Goal: Information Seeking & Learning: Learn about a topic

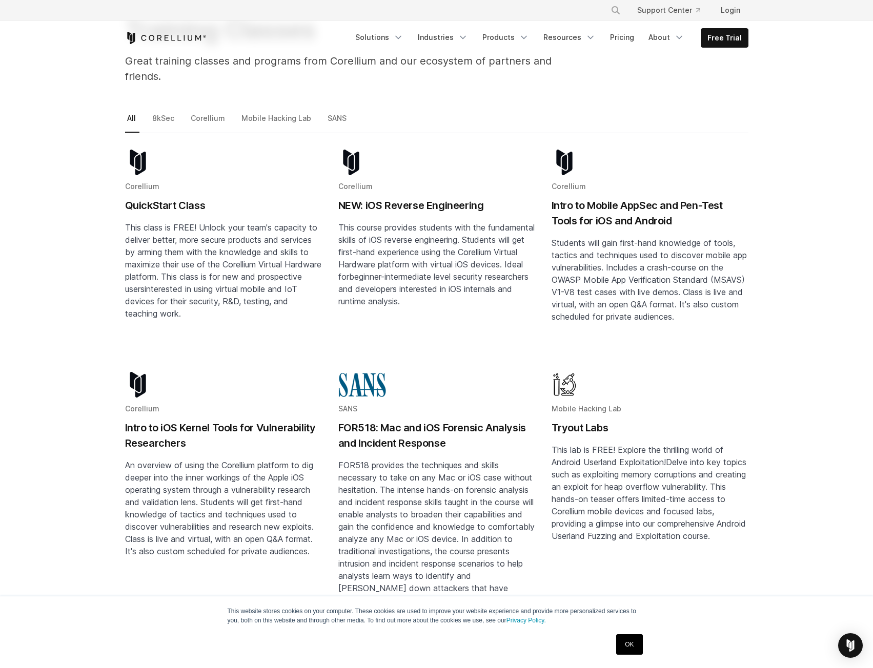
scroll to position [154, 0]
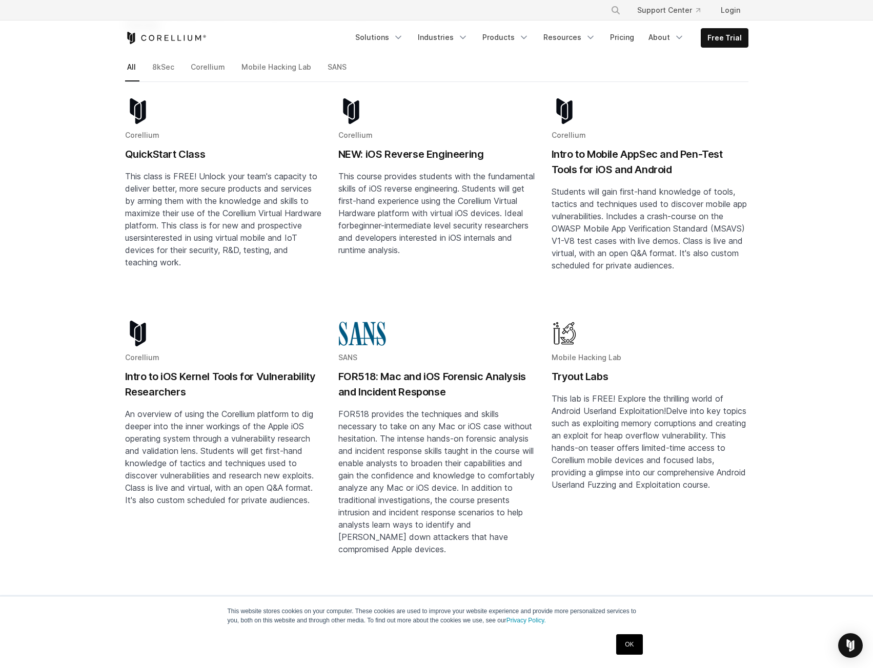
click at [173, 147] on h2 "QuickStart Class" at bounding box center [223, 154] width 197 height 15
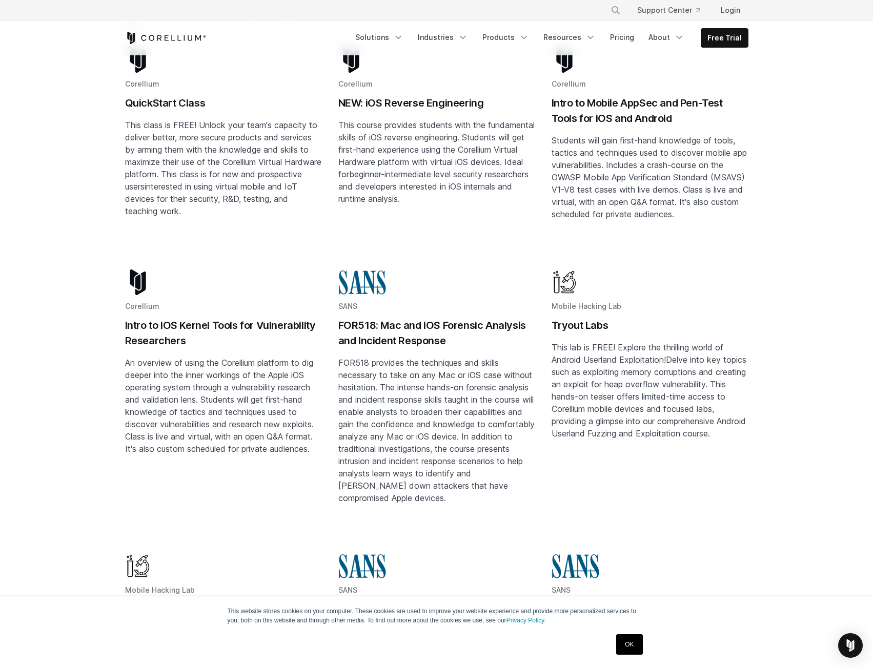
click at [579, 301] on div "Mobile Hacking Lab Tryout Labs This lab is FREE! Explore the thrilling world of…" at bounding box center [649, 360] width 197 height 182
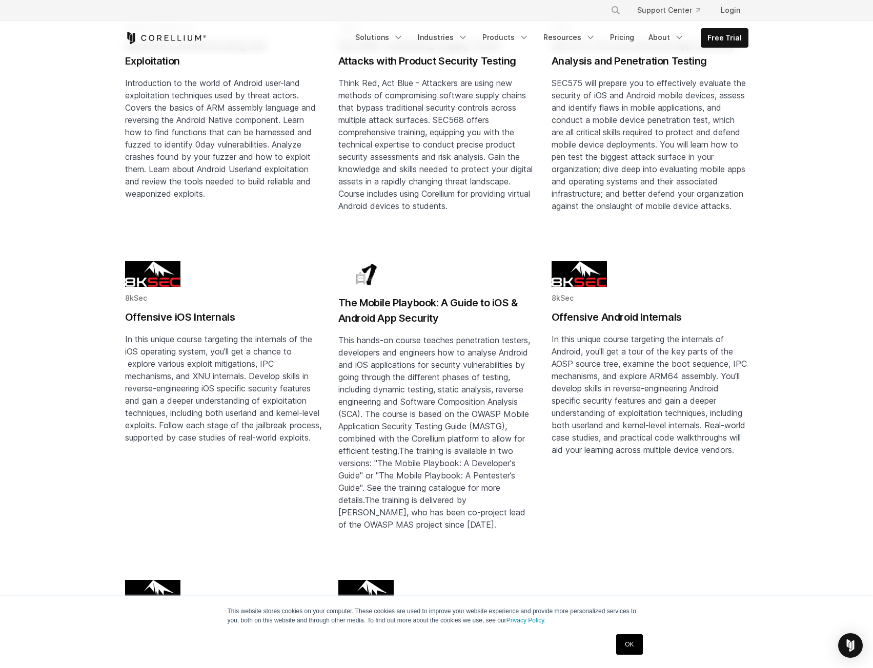
scroll to position [820, 0]
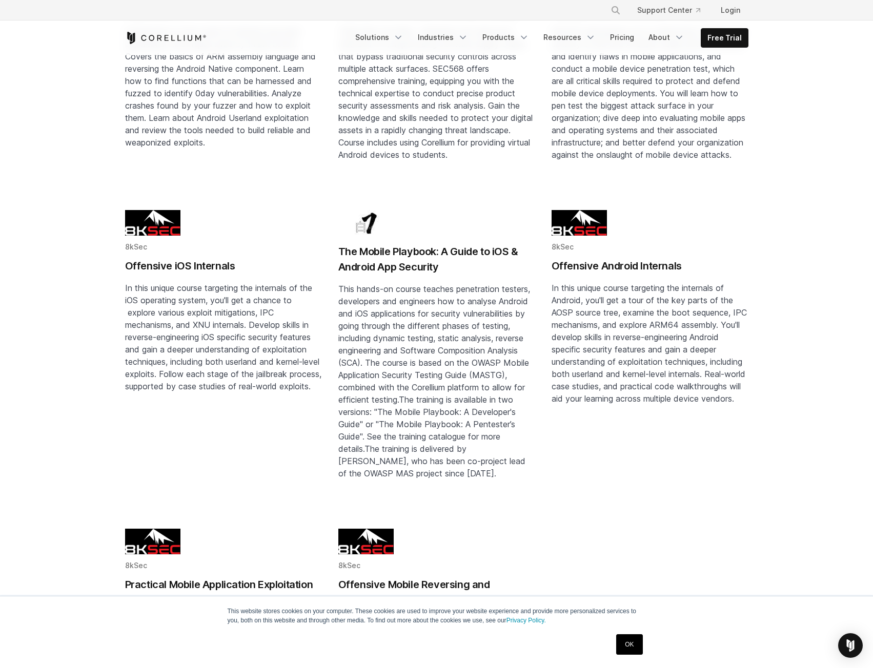
click at [429, 248] on h2 "The Mobile Playbook: A Guide to iOS & Android App Security" at bounding box center [436, 259] width 197 height 31
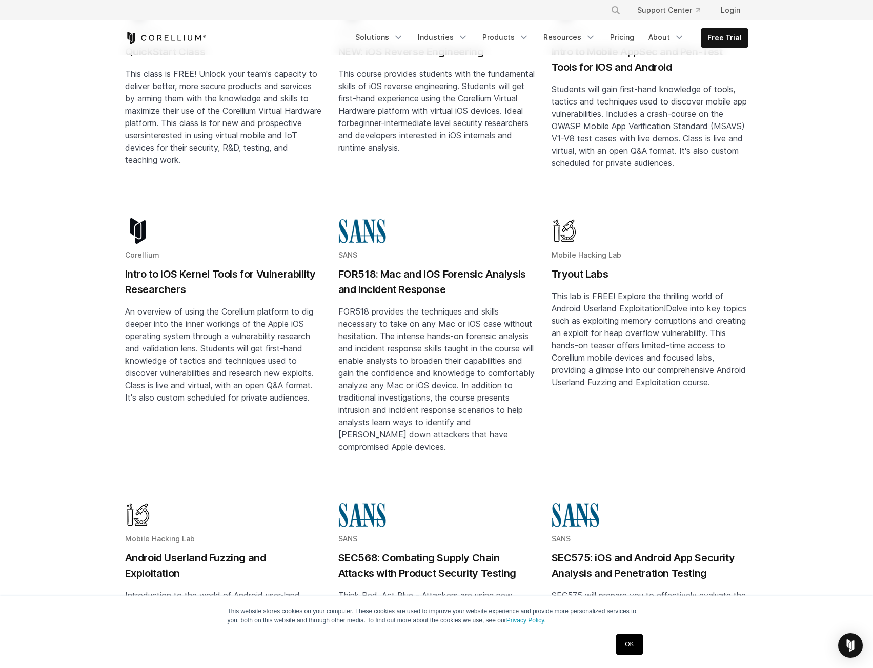
scroll to position [154, 0]
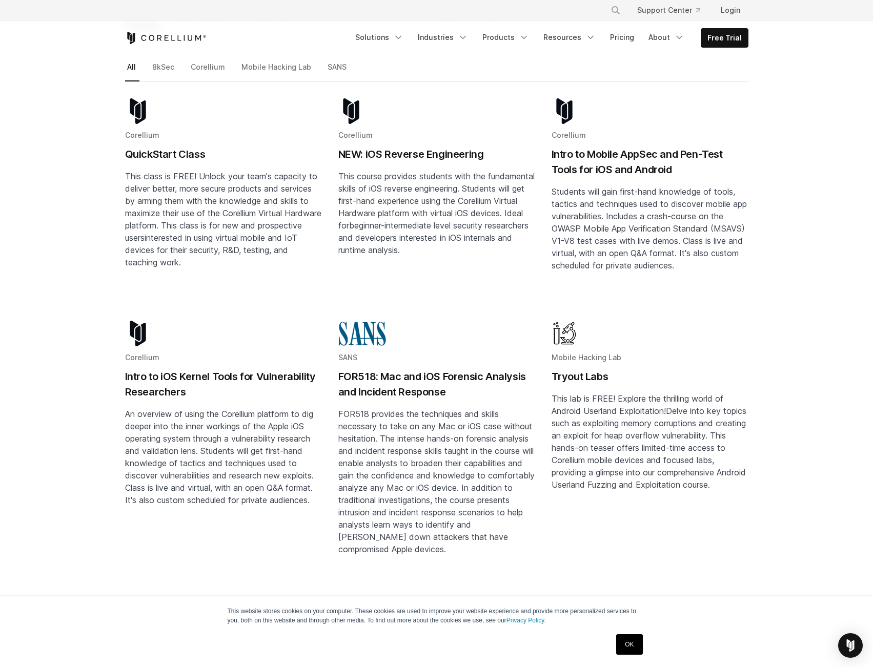
drag, startPoint x: 380, startPoint y: 433, endPoint x: 363, endPoint y: 274, distance: 160.2
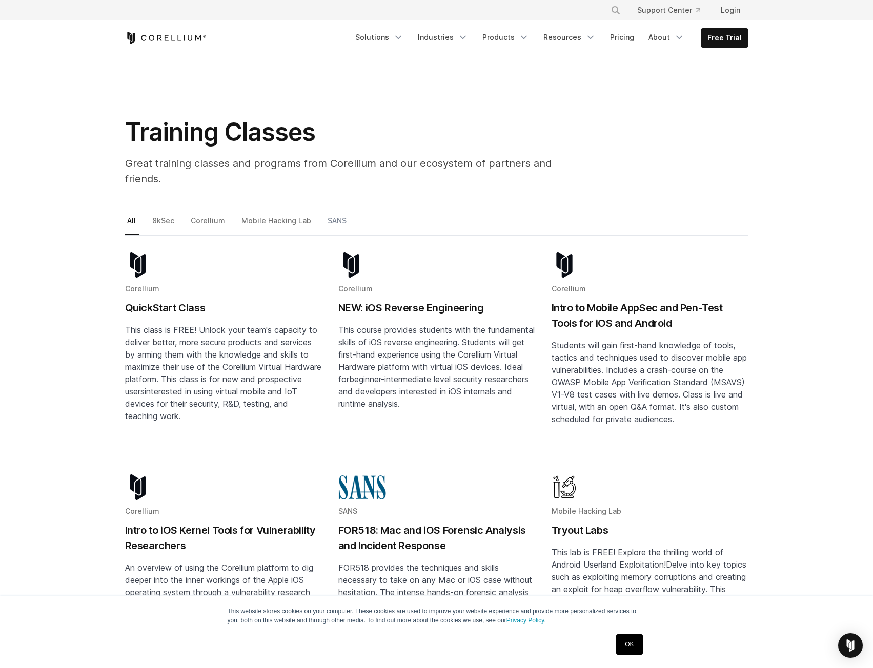
click at [337, 214] on link "SANS" at bounding box center [337, 225] width 25 height 22
click at [338, 197] on section "Training Classes Great training classes and programs from Corellium and our eco…" at bounding box center [436, 134] width 873 height 159
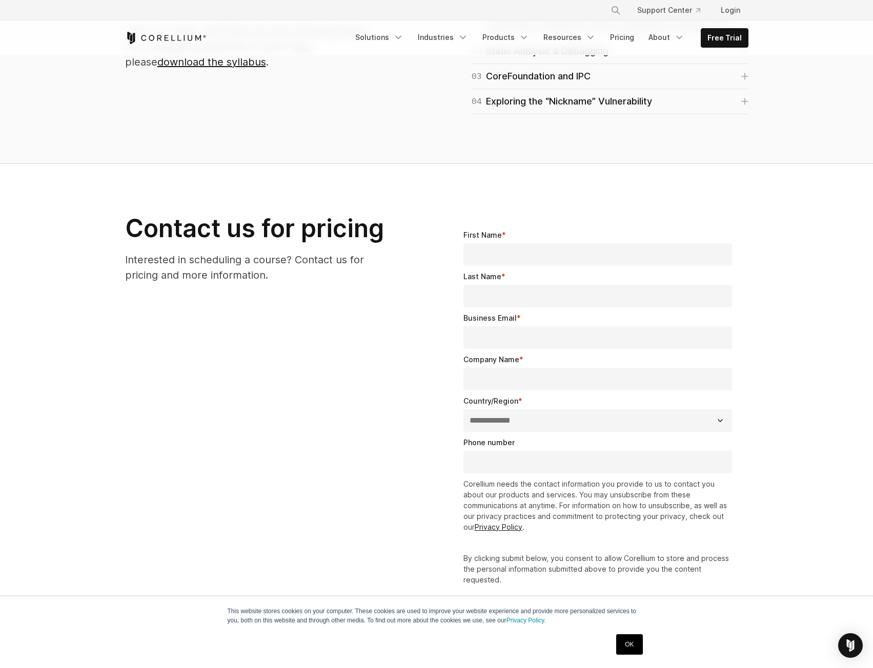
scroll to position [512, 0]
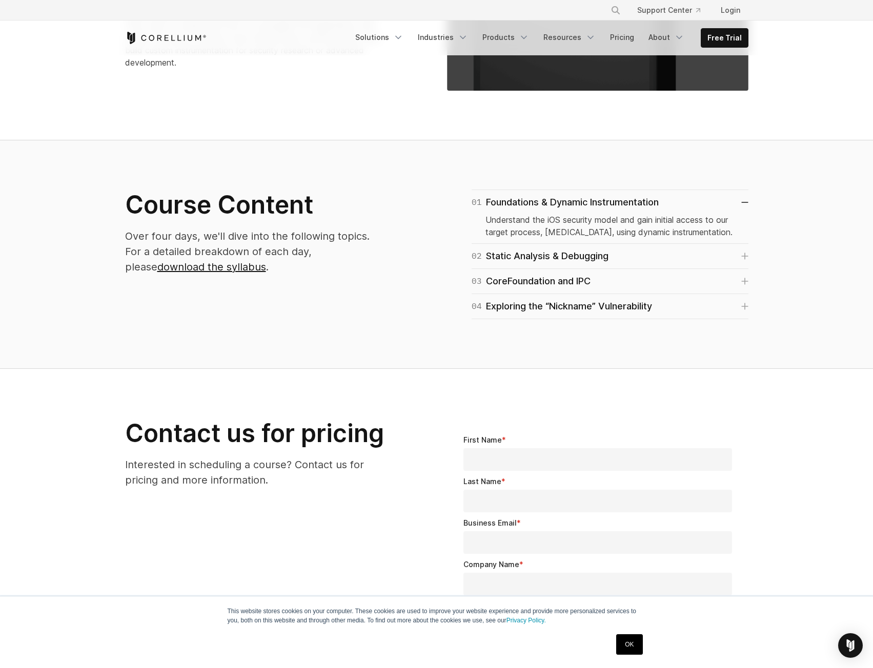
click at [616, 211] on div "Understand the iOS security model and gain initial access to our target process…" at bounding box center [609, 224] width 249 height 29
click at [611, 200] on div "01 Foundations & Dynamic Instrumentation" at bounding box center [564, 202] width 187 height 14
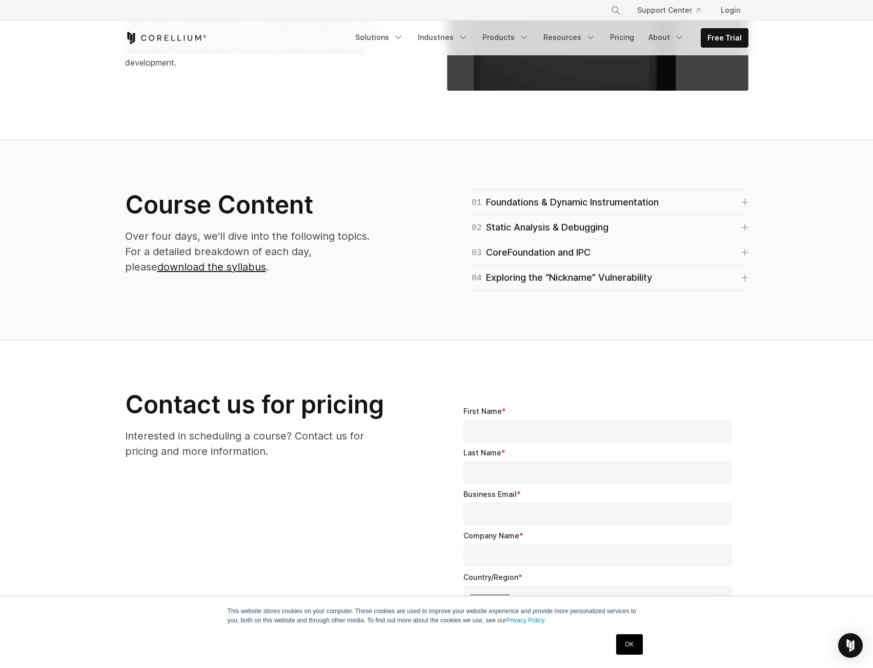
click at [553, 240] on div "03 CoreFoundation and IPC Introduction to fundamental Apple frameworks." at bounding box center [609, 252] width 277 height 25
click at [551, 227] on div "02 Static Analysis & Debugging" at bounding box center [539, 227] width 137 height 14
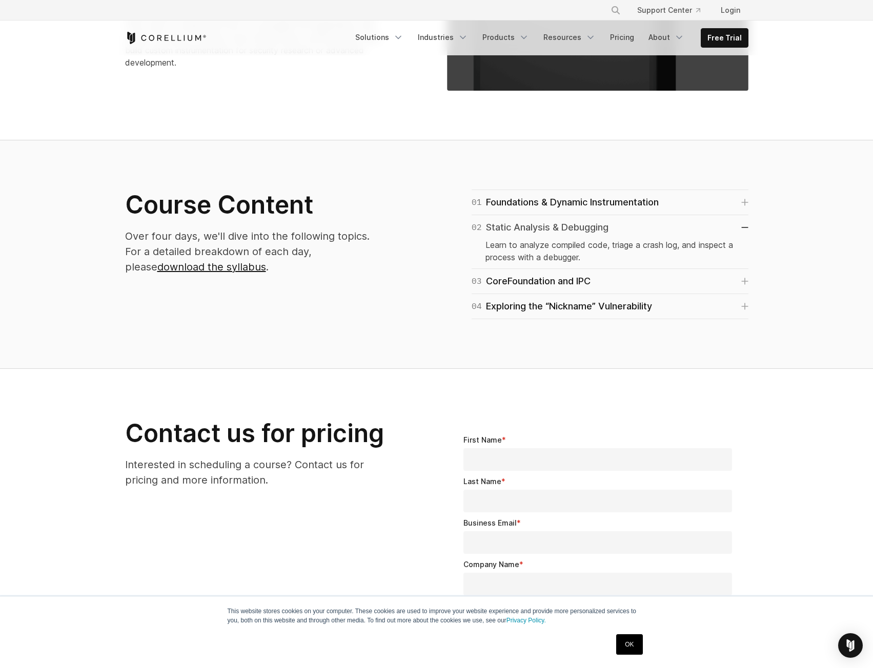
click at [551, 227] on div "02 Static Analysis & Debugging" at bounding box center [539, 227] width 137 height 14
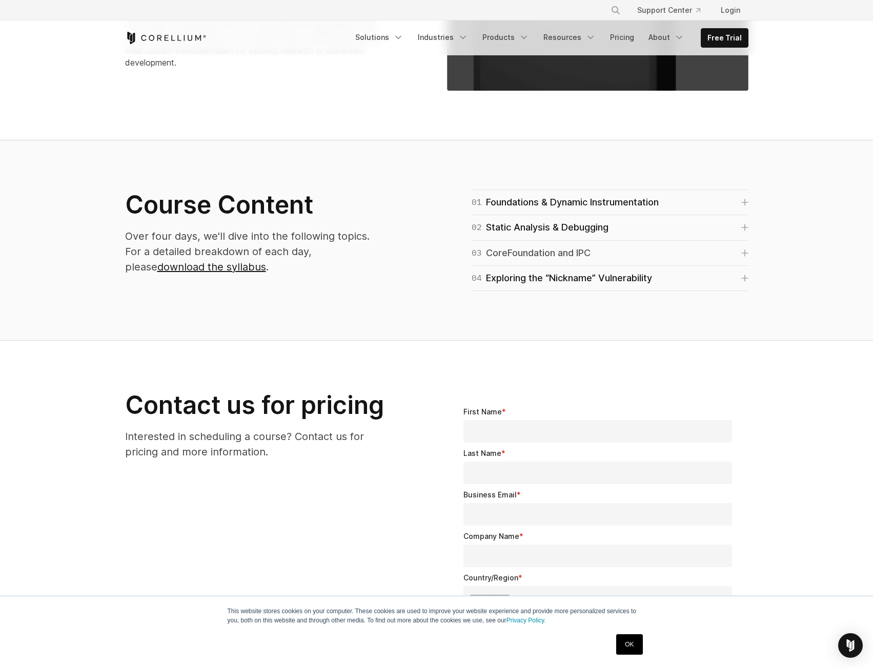
click at [536, 254] on div "03 CoreFoundation and IPC" at bounding box center [530, 253] width 119 height 14
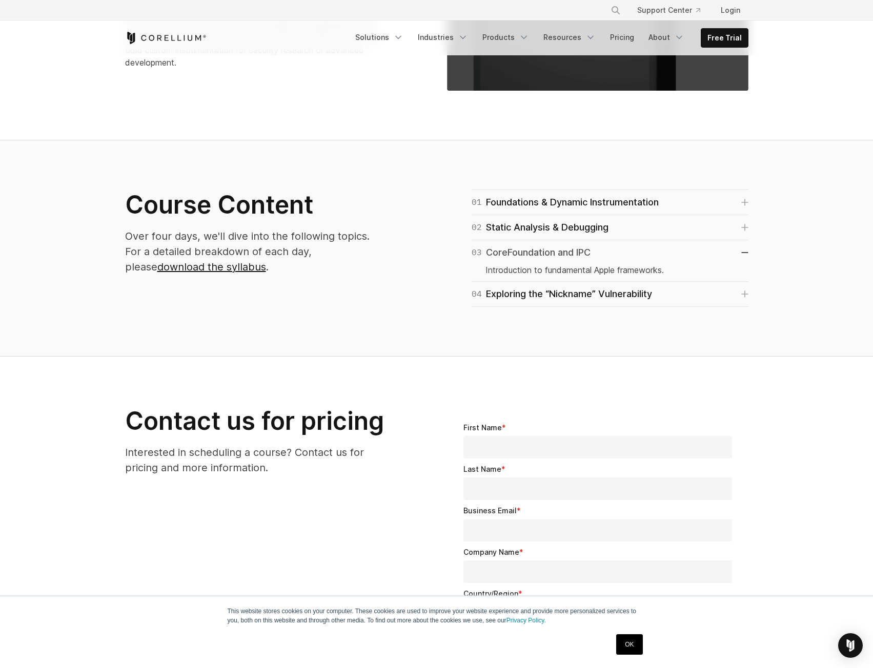
click at [536, 254] on div "03 CoreFoundation and IPC" at bounding box center [530, 252] width 119 height 14
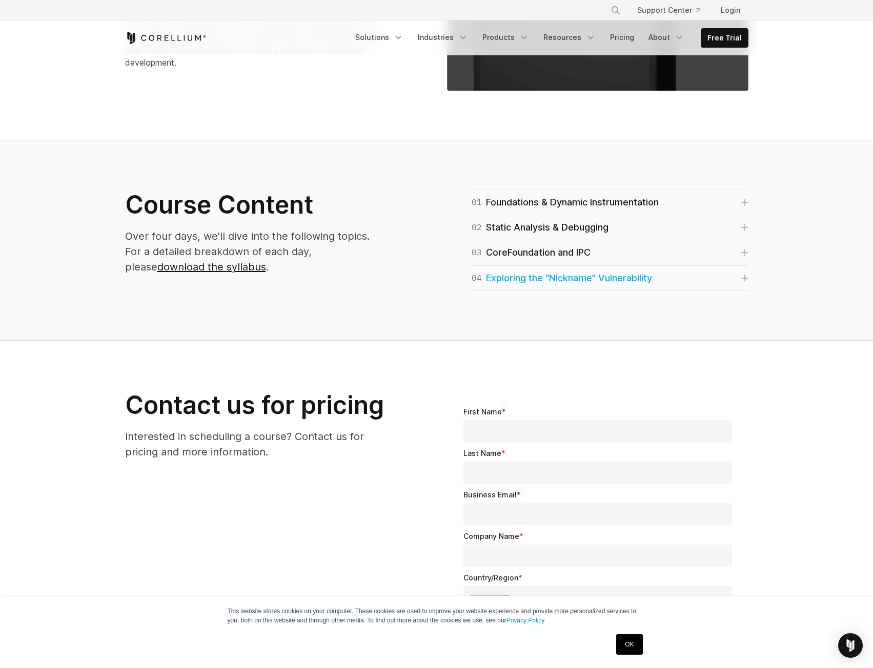
click at [531, 275] on div "04 Exploring the “Nickname” Vulnerability" at bounding box center [561, 278] width 180 height 14
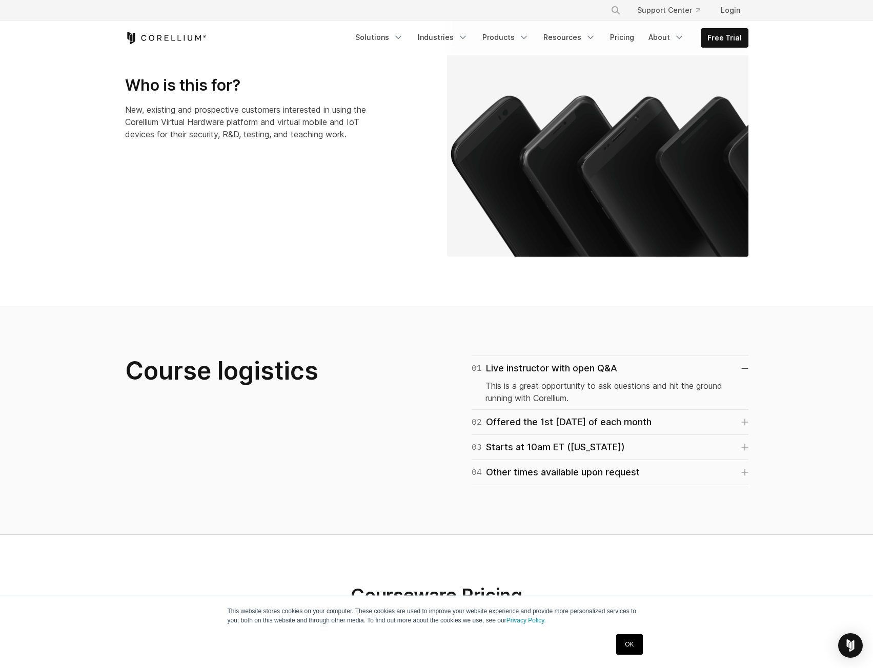
scroll to position [410, 0]
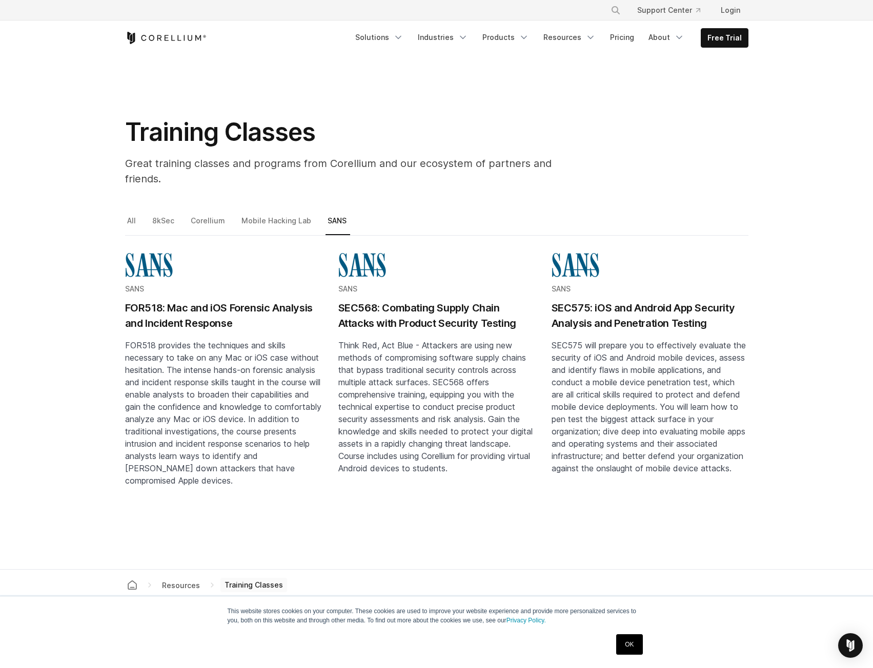
click at [611, 306] on h2 "SEC575: iOS and Android App Security Analysis and Penetration Testing" at bounding box center [649, 315] width 197 height 31
